Goal: Information Seeking & Learning: Learn about a topic

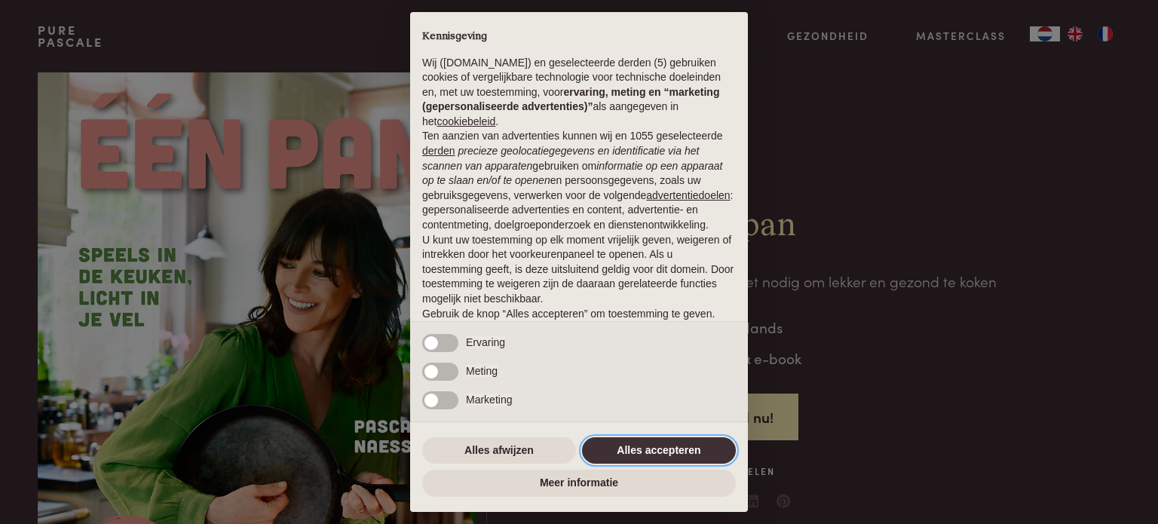
click at [632, 446] on button "Alles accepteren" at bounding box center [659, 450] width 154 height 27
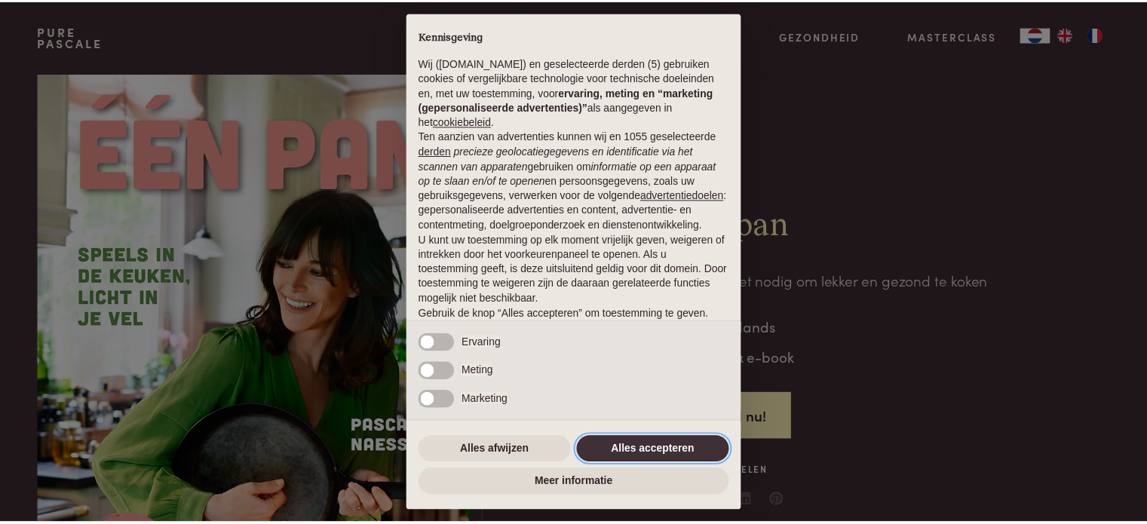
scroll to position [81, 0]
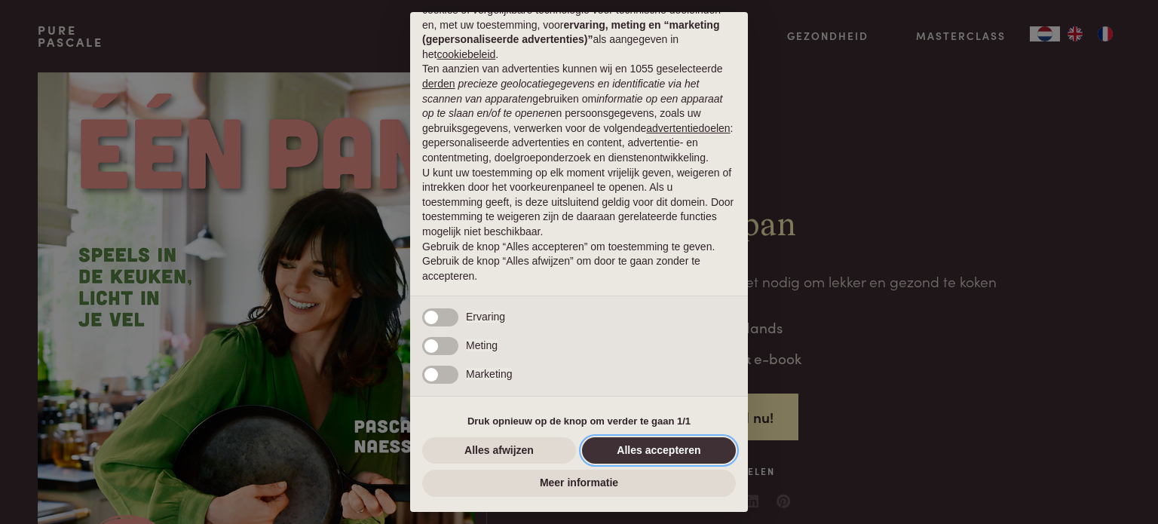
click at [633, 448] on button "Alles accepteren" at bounding box center [659, 450] width 154 height 27
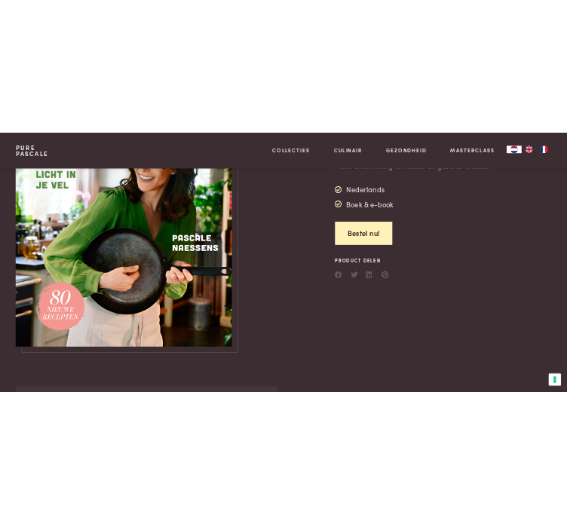
scroll to position [0, 0]
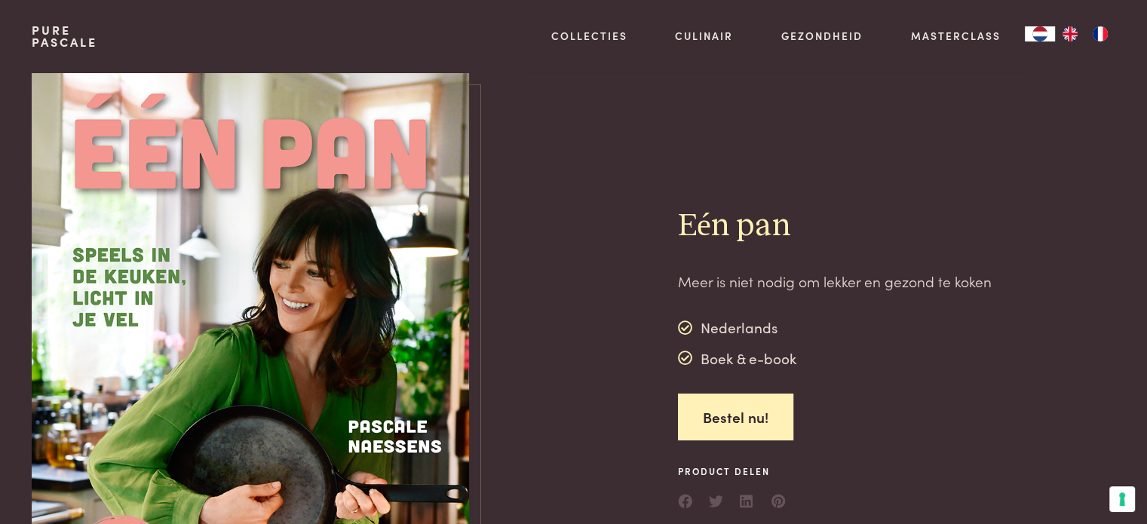
click at [492, 23] on div "Pure Pascale Collecties Kitchenware Tableware Bathroom Interior Inspiratie Alle…" at bounding box center [573, 36] width 1083 height 72
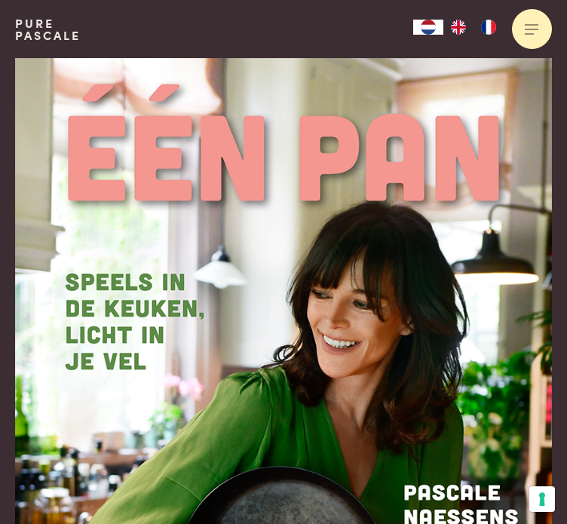
click at [535, 35] on div at bounding box center [532, 29] width 40 height 40
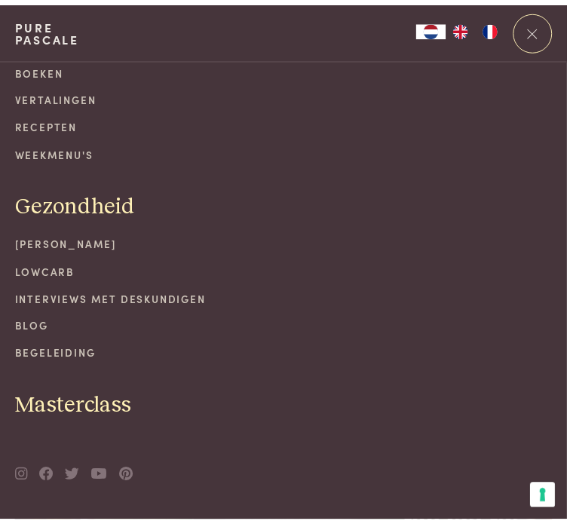
scroll to position [277, 0]
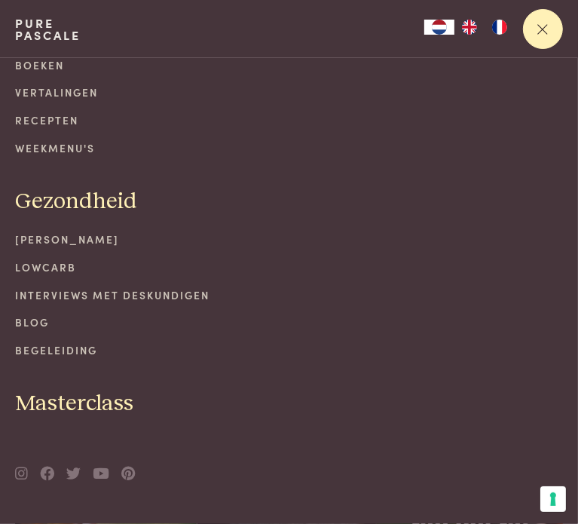
click at [544, 31] on div at bounding box center [543, 29] width 40 height 40
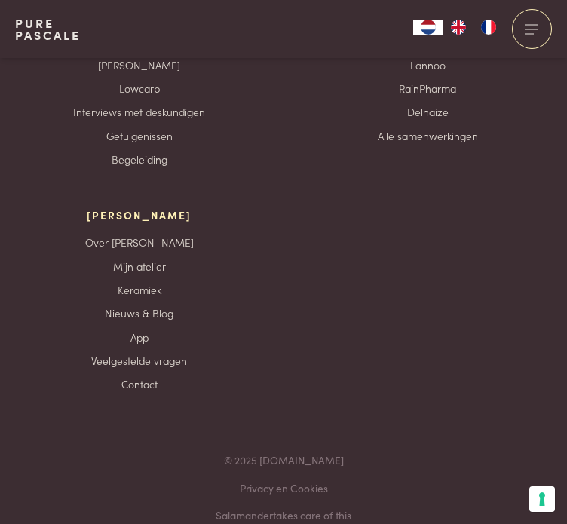
scroll to position [7810, 0]
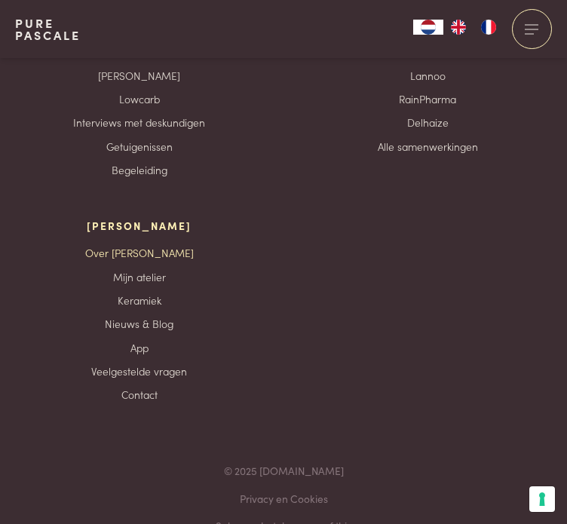
click at [151, 245] on link "Over [PERSON_NAME]" at bounding box center [139, 253] width 109 height 16
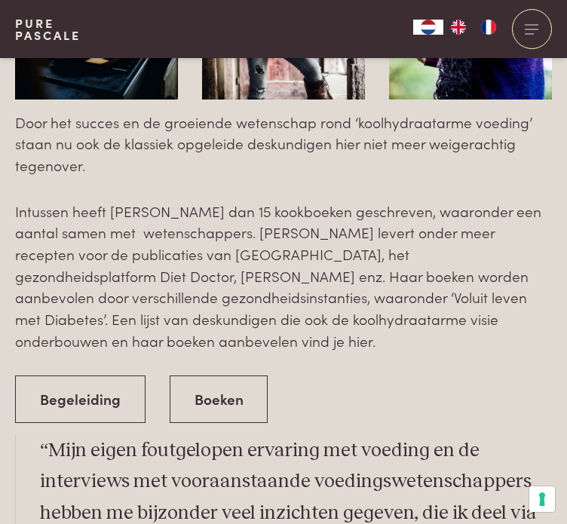
scroll to position [2367, 0]
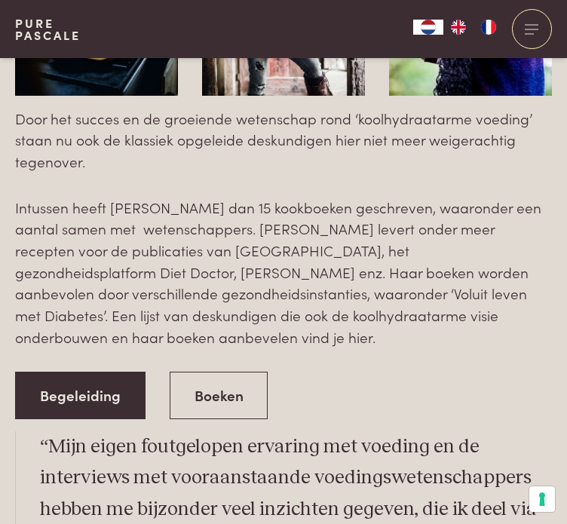
click at [113, 383] on link "Begeleiding" at bounding box center [80, 396] width 130 height 48
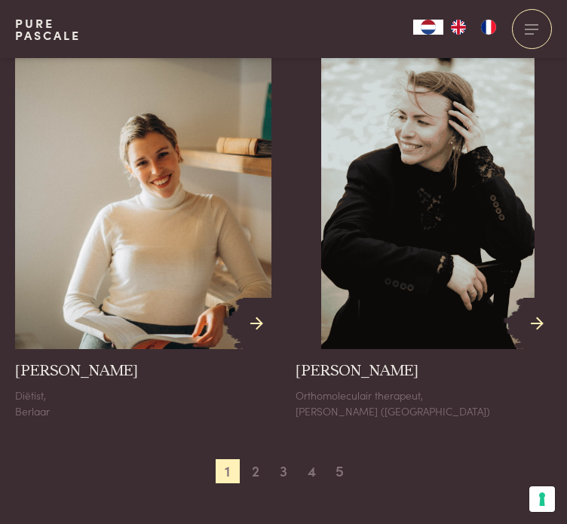
scroll to position [2407, 0]
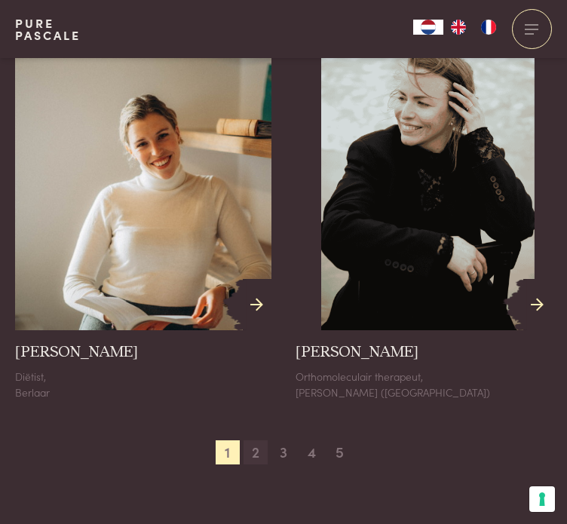
click at [259, 440] on span "2" at bounding box center [256, 452] width 24 height 24
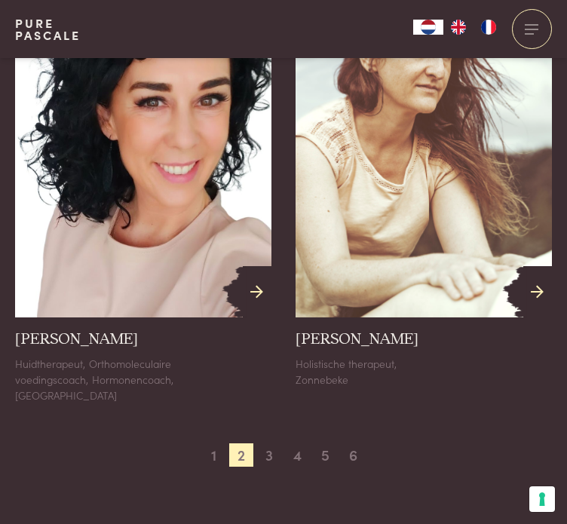
scroll to position [2491, 0]
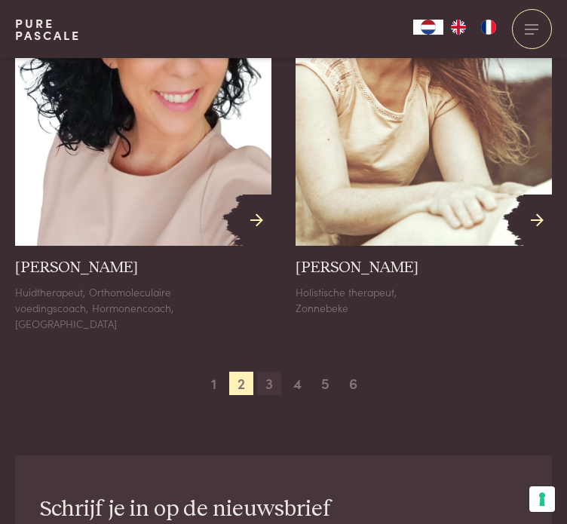
click at [265, 372] on span "3" at bounding box center [269, 384] width 24 height 24
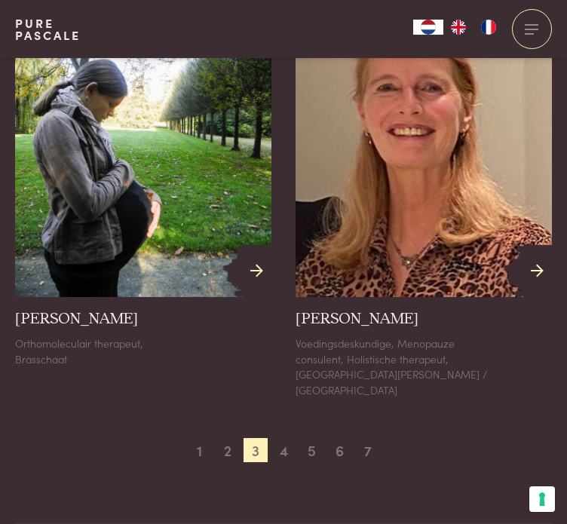
scroll to position [2456, 0]
click at [287, 437] on span "4" at bounding box center [283, 449] width 24 height 24
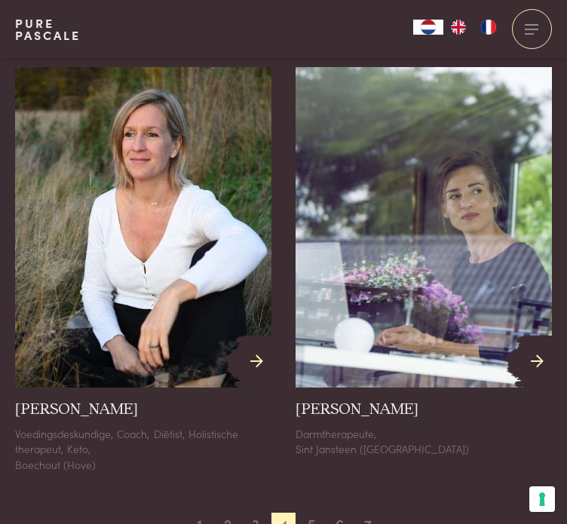
scroll to position [2336, 0]
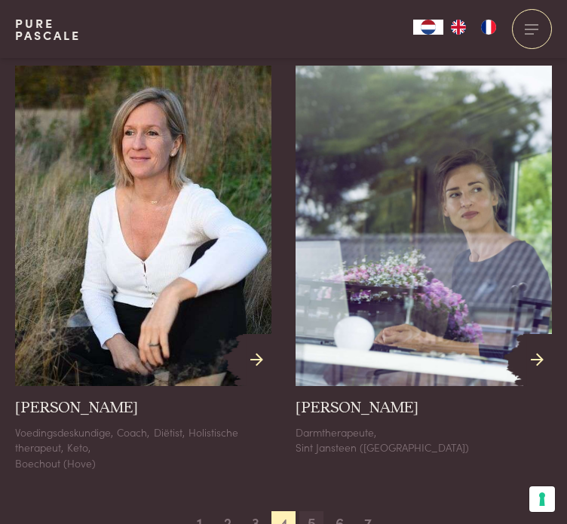
click at [306, 511] on span "5" at bounding box center [311, 523] width 24 height 24
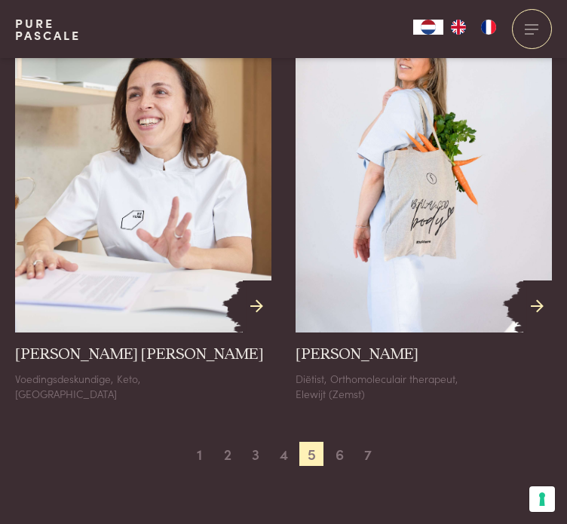
scroll to position [2438, 0]
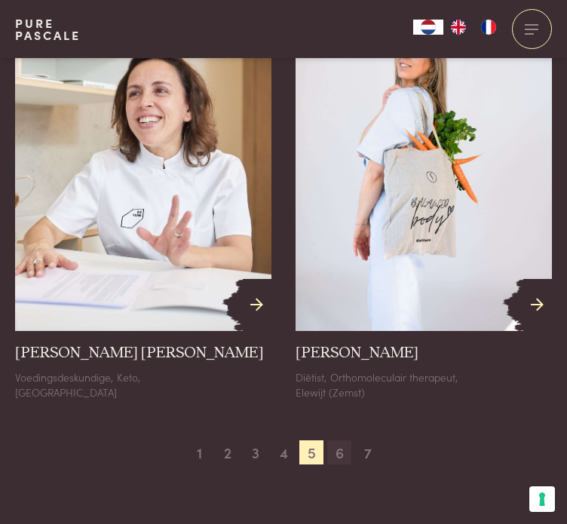
click at [340, 440] on span "6" at bounding box center [339, 452] width 24 height 24
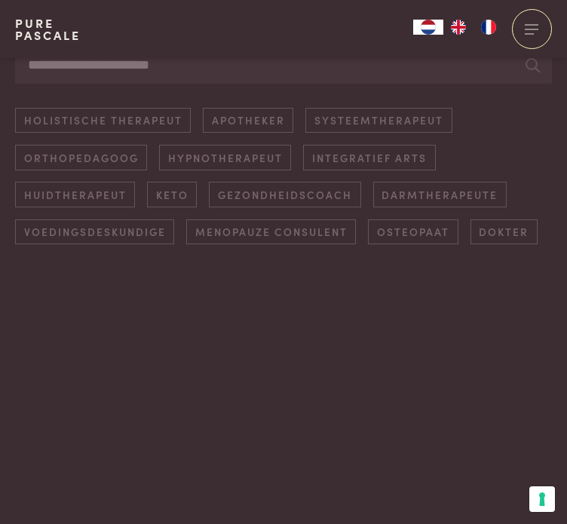
click at [340, 424] on img at bounding box center [424, 444] width 256 height 320
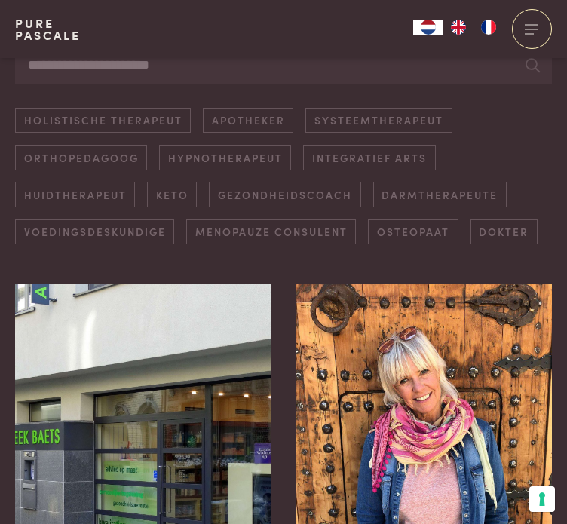
scroll to position [379, 0]
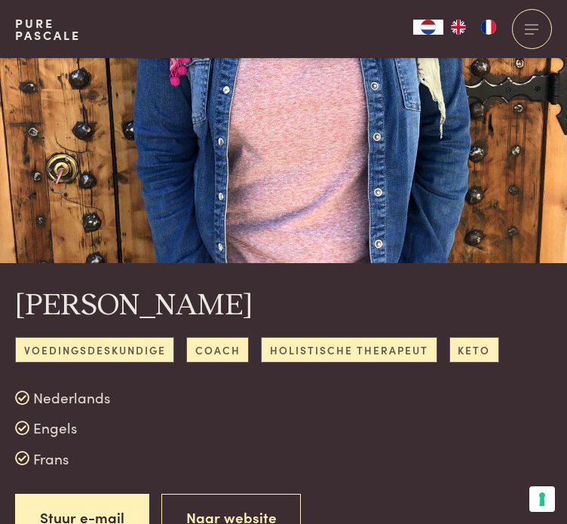
scroll to position [364, 0]
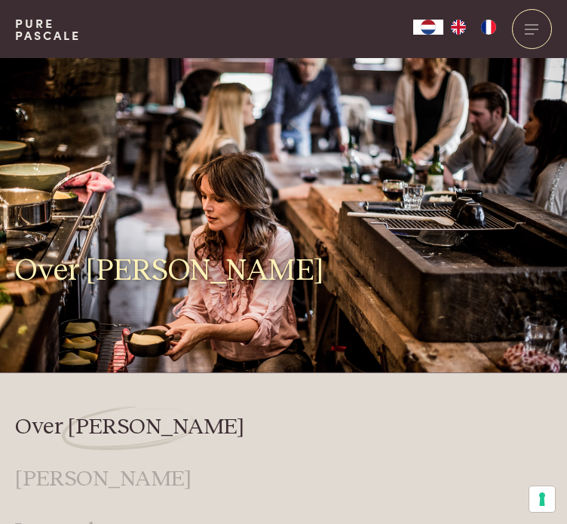
click at [75, 427] on link "Over [PERSON_NAME]" at bounding box center [129, 427] width 229 height 28
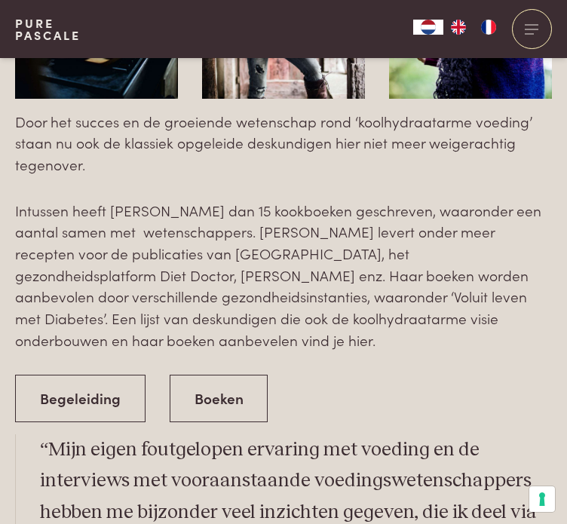
scroll to position [2395, 0]
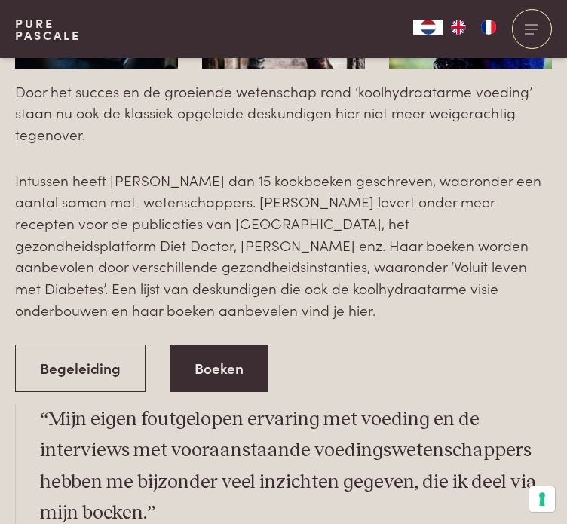
click at [261, 362] on link "Boeken" at bounding box center [219, 369] width 99 height 48
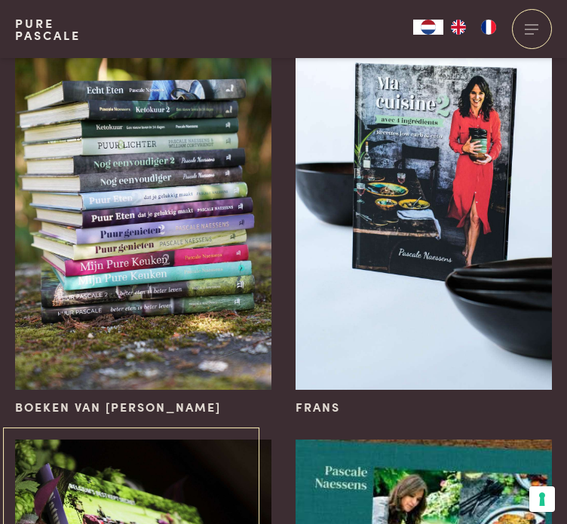
scroll to position [201, 0]
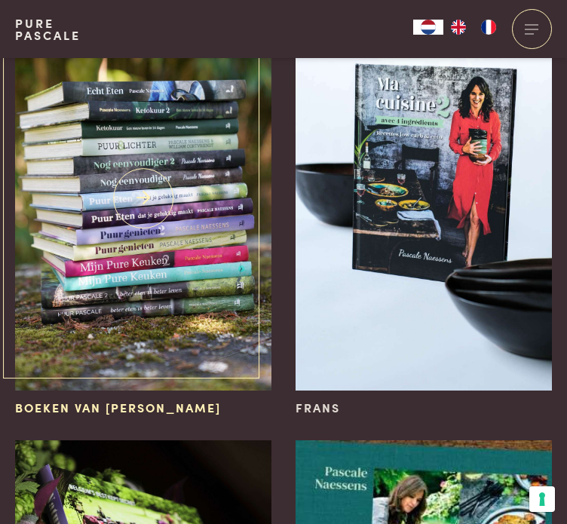
click at [166, 274] on img at bounding box center [143, 198] width 256 height 385
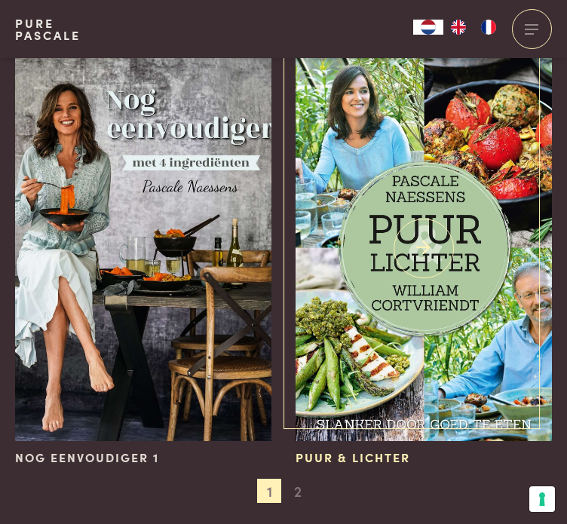
scroll to position [3177, 0]
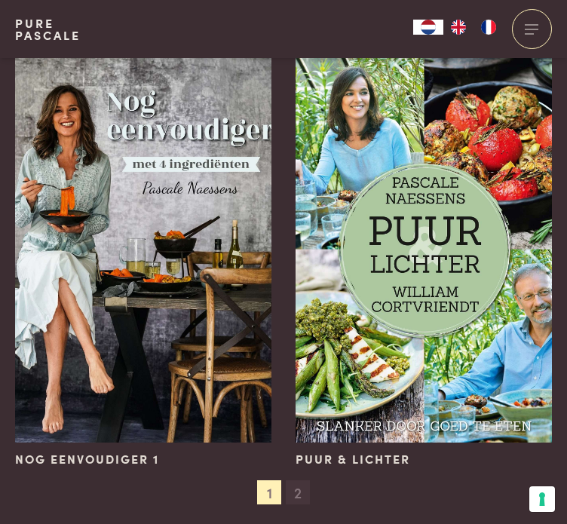
click at [291, 482] on span "2" at bounding box center [298, 492] width 24 height 24
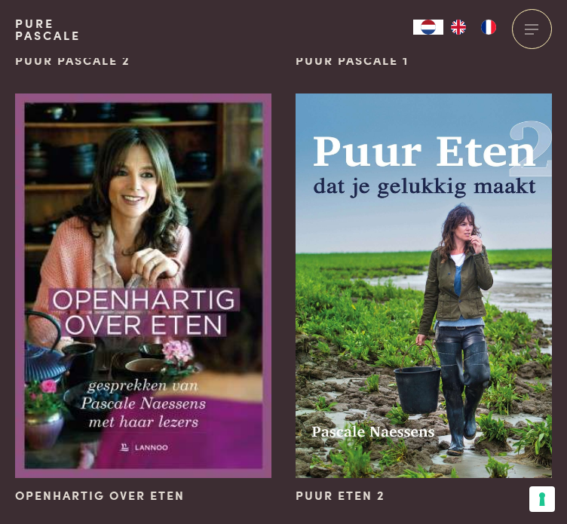
scroll to position [0, 0]
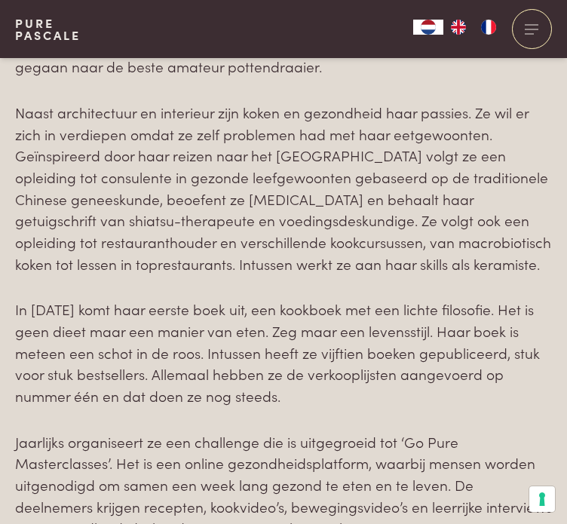
scroll to position [4575, 0]
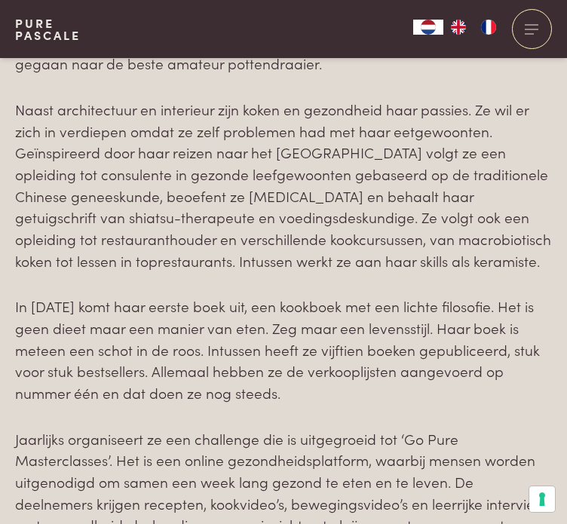
click at [372, 7] on header "Pure Pascale Collecties Kitchenware Tableware Bathroom Interior Inspiratie Alle…" at bounding box center [283, 29] width 567 height 58
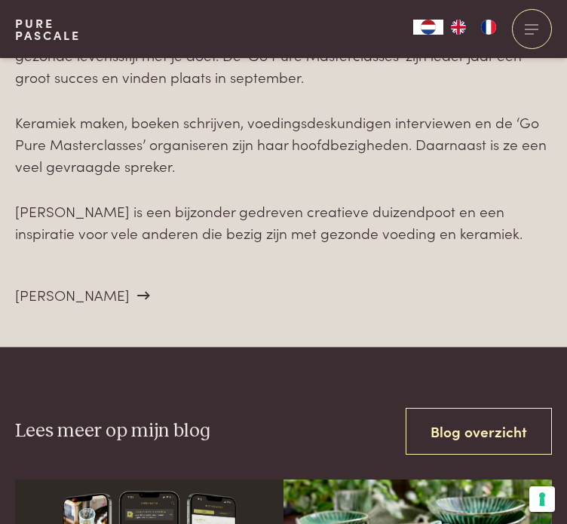
scroll to position [5067, 0]
click at [58, 284] on span "[PERSON_NAME]" at bounding box center [72, 294] width 115 height 20
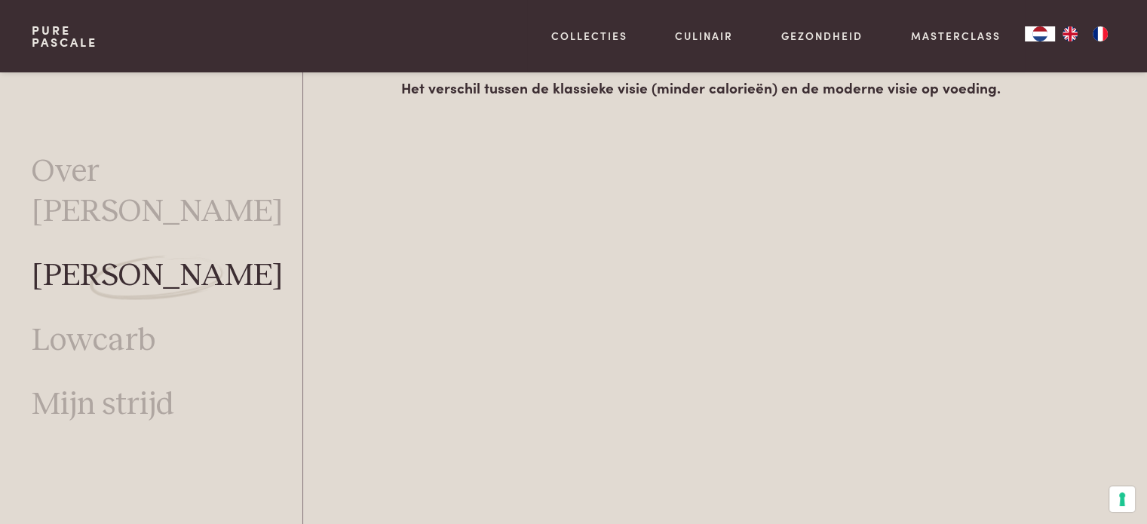
scroll to position [2552, 0]
